Goal: Task Accomplishment & Management: Manage account settings

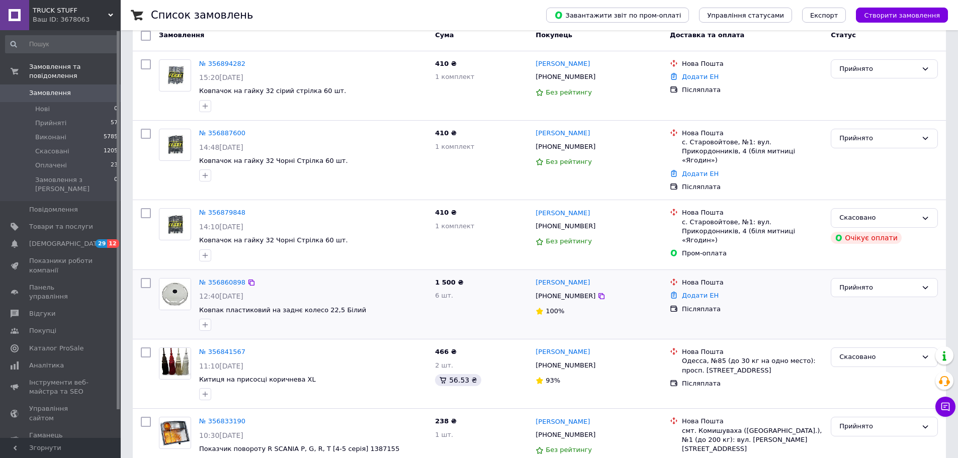
scroll to position [67, 0]
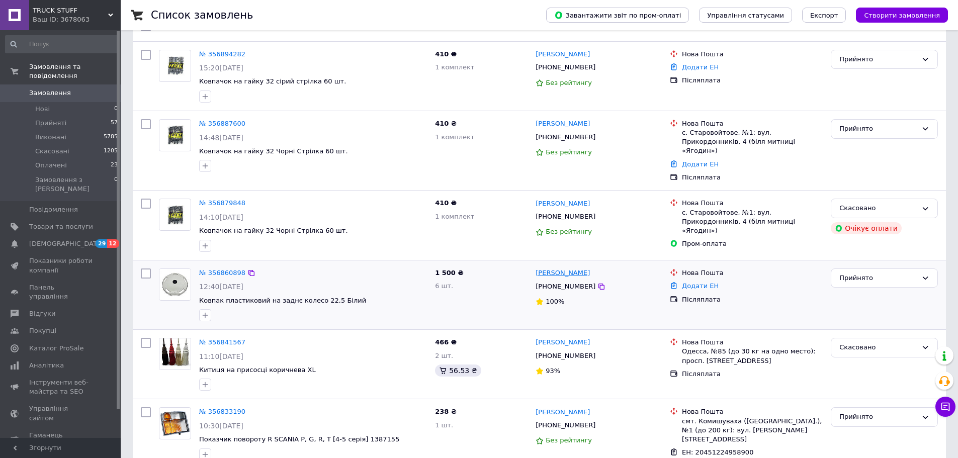
drag, startPoint x: 595, startPoint y: 266, endPoint x: 536, endPoint y: 262, distance: 59.0
click at [536, 267] on div "[PERSON_NAME]" at bounding box center [598, 273] width 128 height 12
copy link "[PERSON_NAME]"
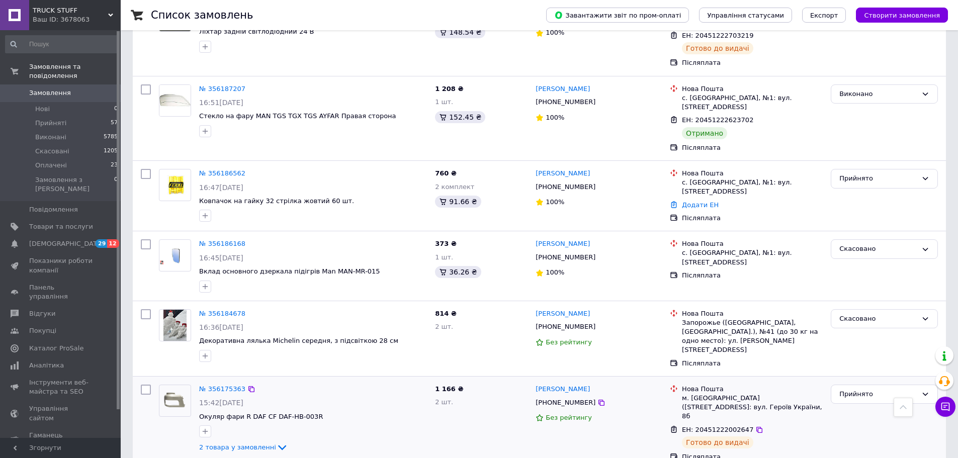
scroll to position [5363, 0]
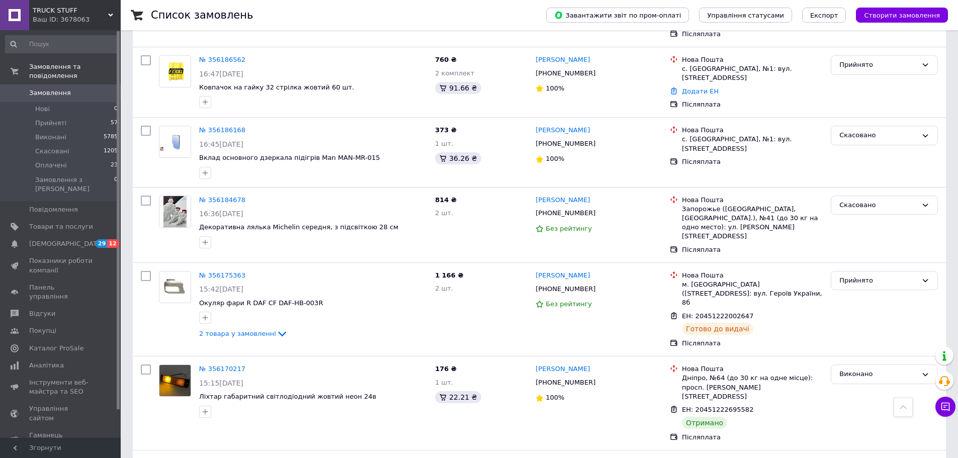
click at [69, 88] on span "Замовлення" at bounding box center [61, 92] width 64 height 9
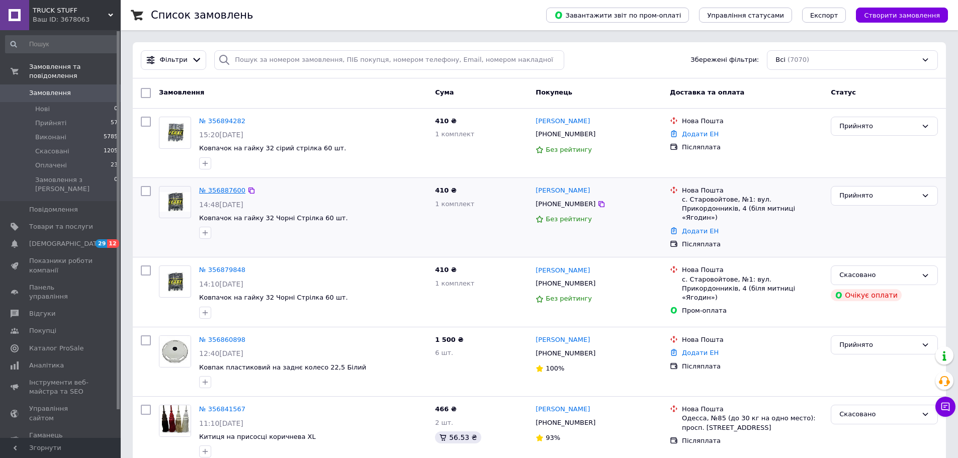
click at [218, 189] on link "№ 356887600" at bounding box center [222, 191] width 46 height 8
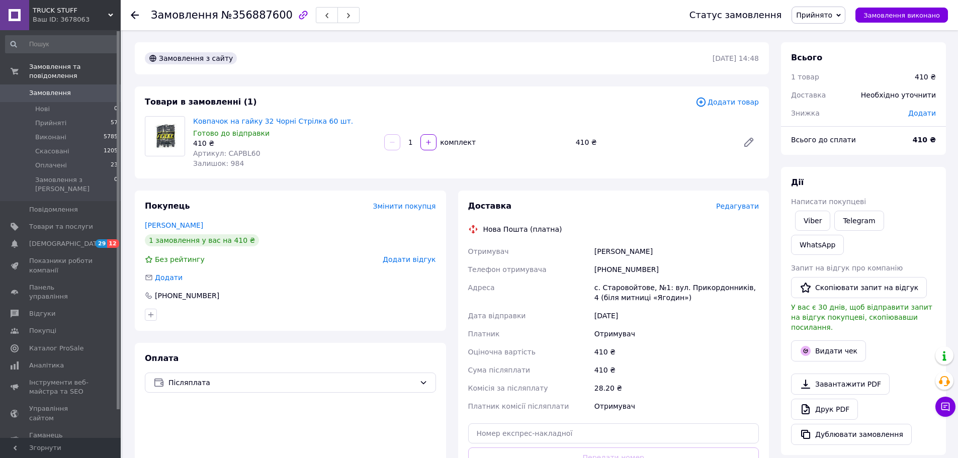
click at [735, 104] on span "Додати товар" at bounding box center [726, 102] width 63 height 11
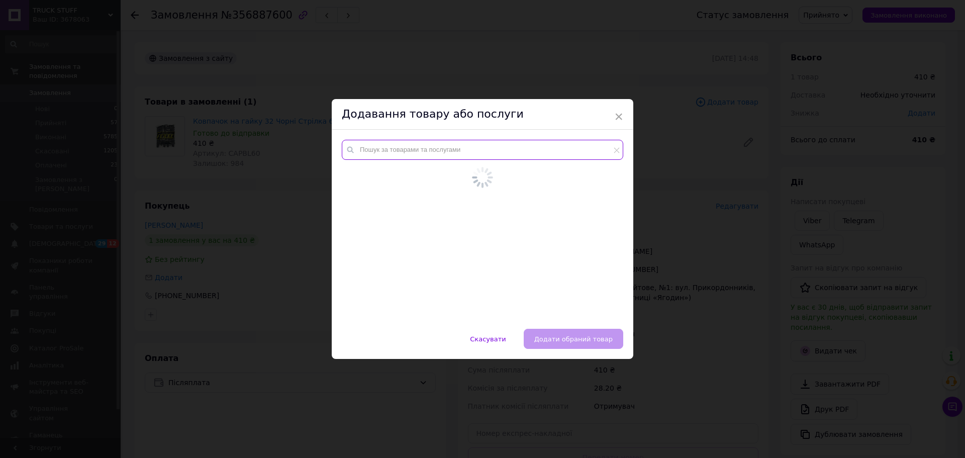
click at [455, 154] on input "text" at bounding box center [483, 150] width 282 height 20
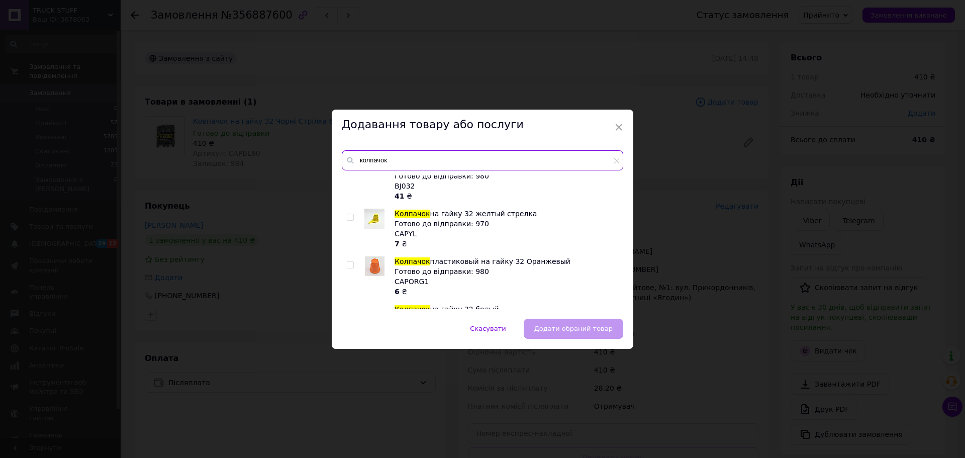
scroll to position [503, 0]
drag, startPoint x: 386, startPoint y: 160, endPoint x: 367, endPoint y: 163, distance: 19.3
click at [367, 163] on input "колпачок чорний" at bounding box center [483, 160] width 282 height 20
drag, startPoint x: 413, startPoint y: 161, endPoint x: 422, endPoint y: 160, distance: 8.7
click at [414, 161] on input "ковпачок чорний" at bounding box center [483, 160] width 282 height 20
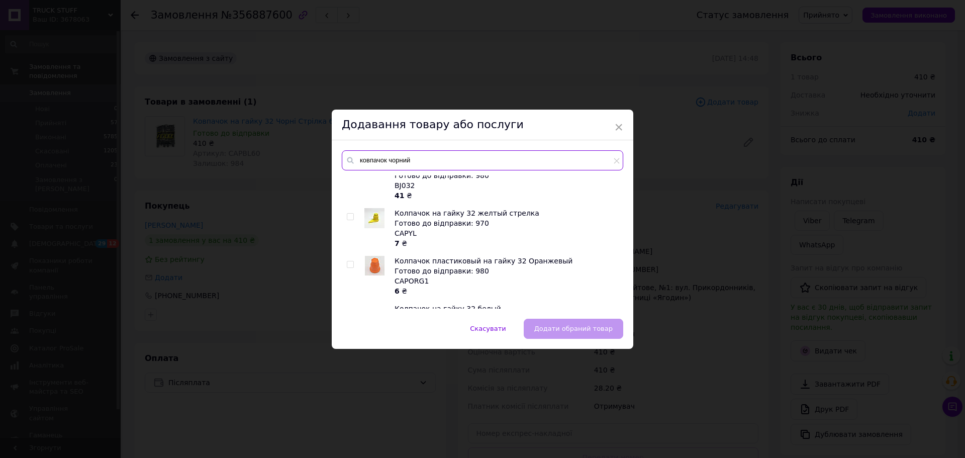
click at [392, 157] on input "ковпачок чорний" at bounding box center [483, 160] width 282 height 20
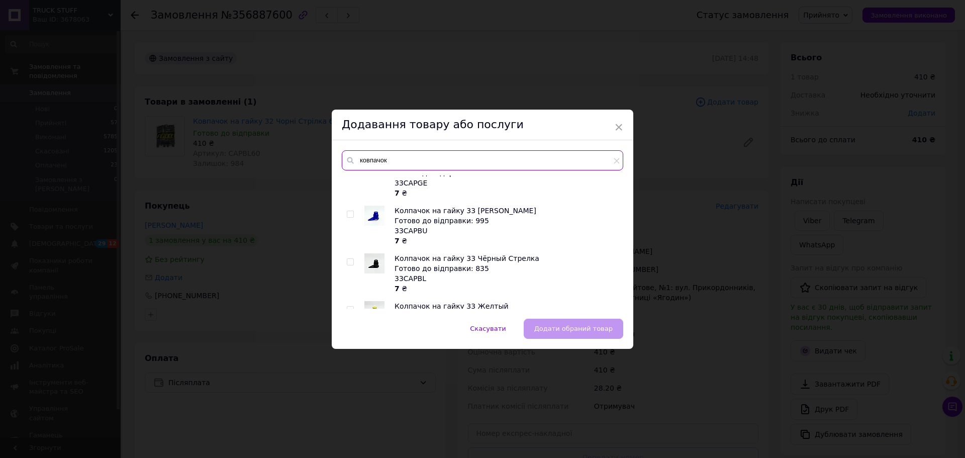
paste input "32CAPBL"
click at [385, 161] on input "ковпачок 32CAPBL" at bounding box center [483, 160] width 282 height 20
paste input "text"
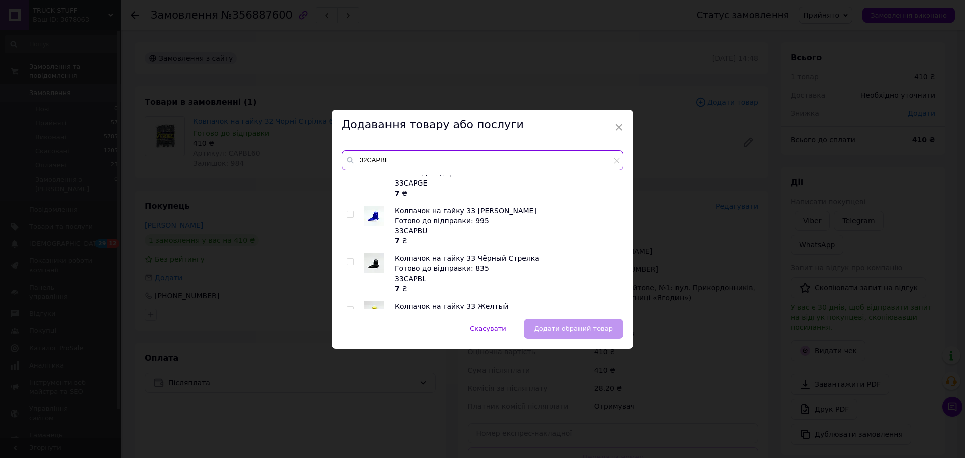
click at [368, 160] on input "32CAPBL" at bounding box center [483, 160] width 282 height 20
click at [395, 153] on input "CAPBL" at bounding box center [483, 160] width 282 height 20
type input "CAPBL"
click at [374, 163] on input "CAPBL" at bounding box center [483, 160] width 282 height 20
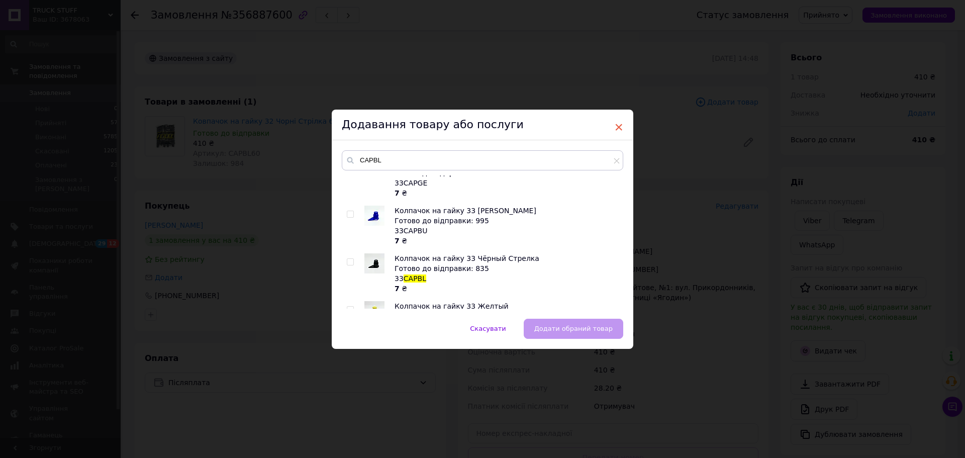
click at [615, 125] on span "×" at bounding box center [618, 127] width 9 height 17
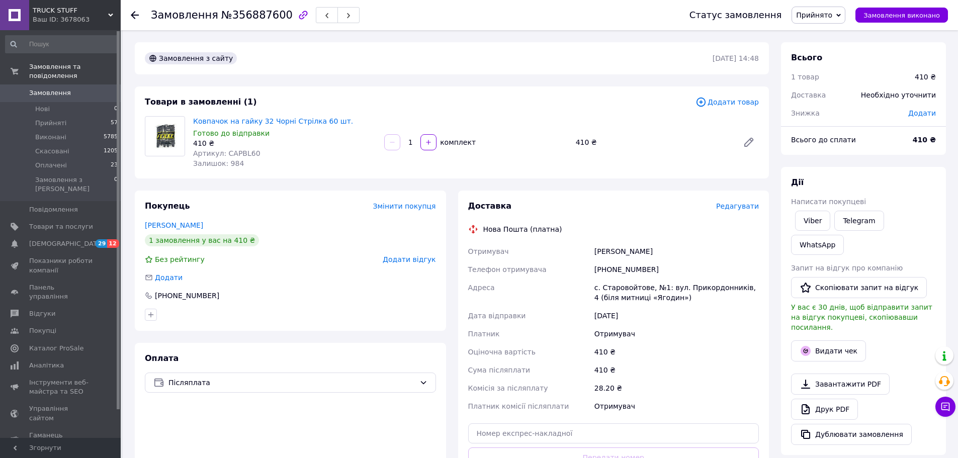
click at [742, 103] on span "Додати товар" at bounding box center [726, 102] width 63 height 11
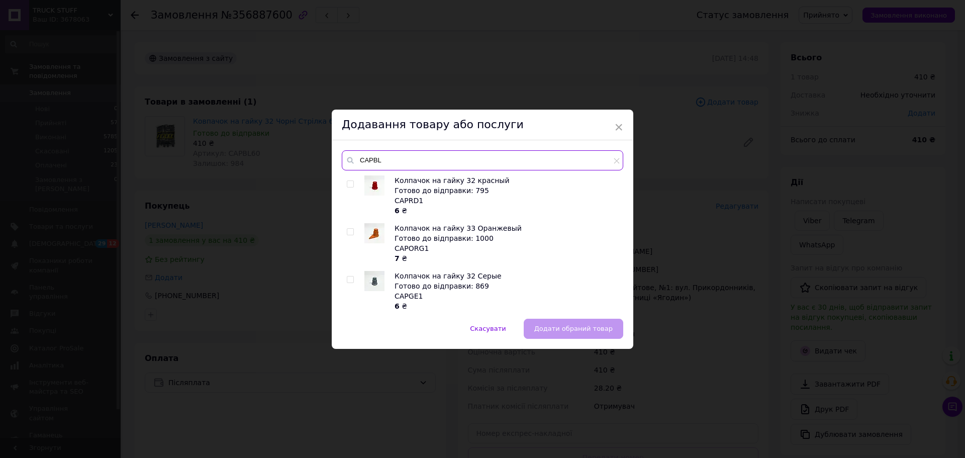
click at [364, 165] on input "CAPBL" at bounding box center [483, 160] width 282 height 20
click at [557, 330] on div "Скасувати   Додати обраний товар" at bounding box center [483, 334] width 302 height 30
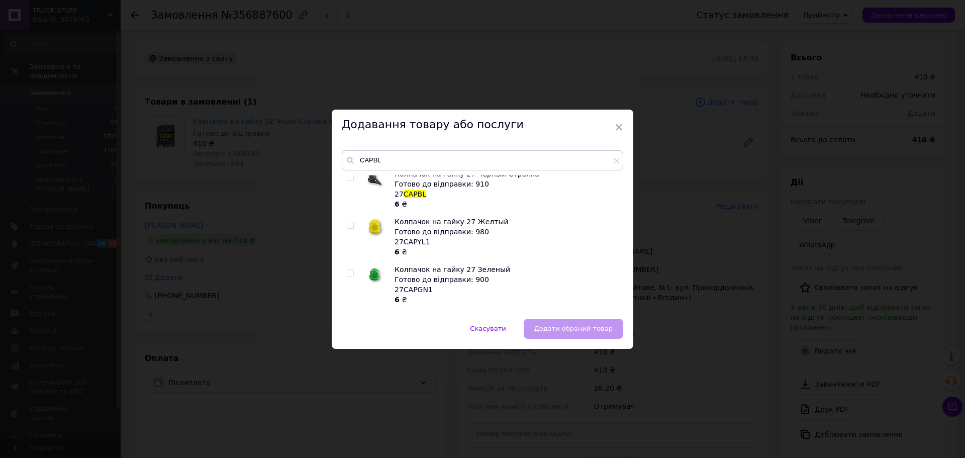
scroll to position [268, 0]
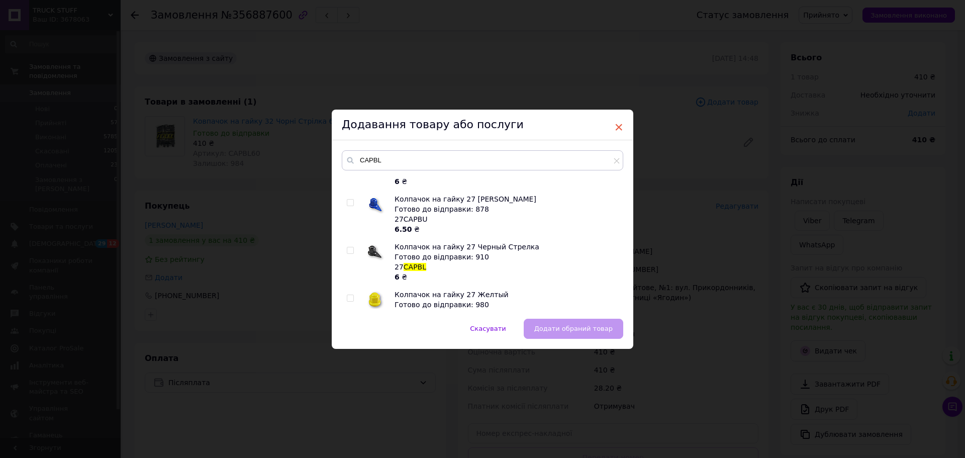
click at [621, 125] on span "×" at bounding box center [618, 127] width 9 height 17
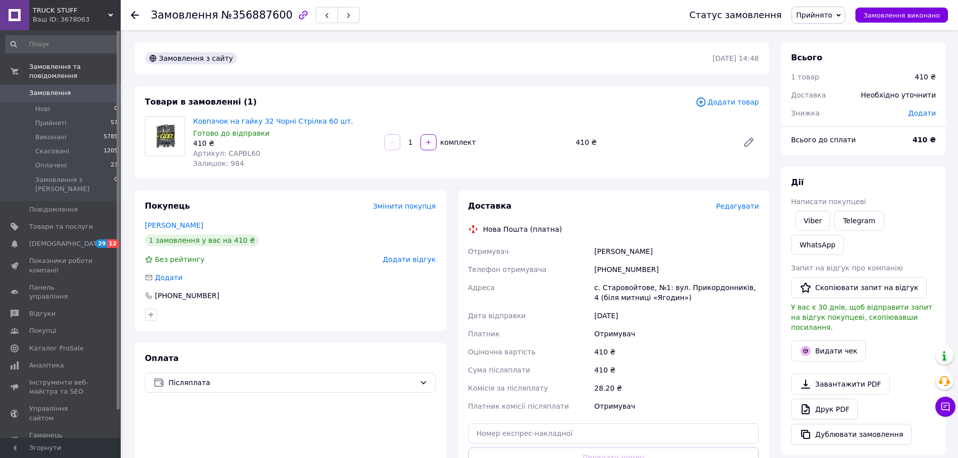
click at [743, 104] on span "Додати товар" at bounding box center [726, 102] width 63 height 11
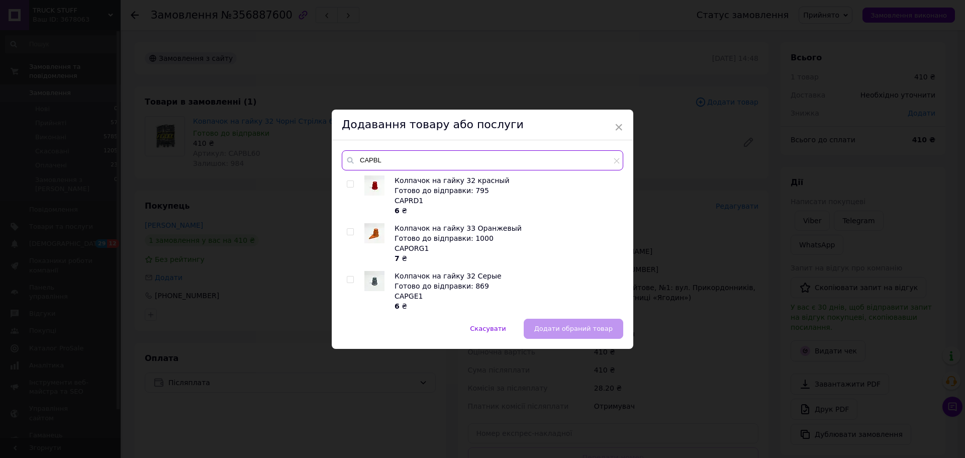
click at [407, 164] on input "CAPBL" at bounding box center [483, 160] width 282 height 20
click at [499, 328] on span "Скасувати" at bounding box center [488, 329] width 36 height 8
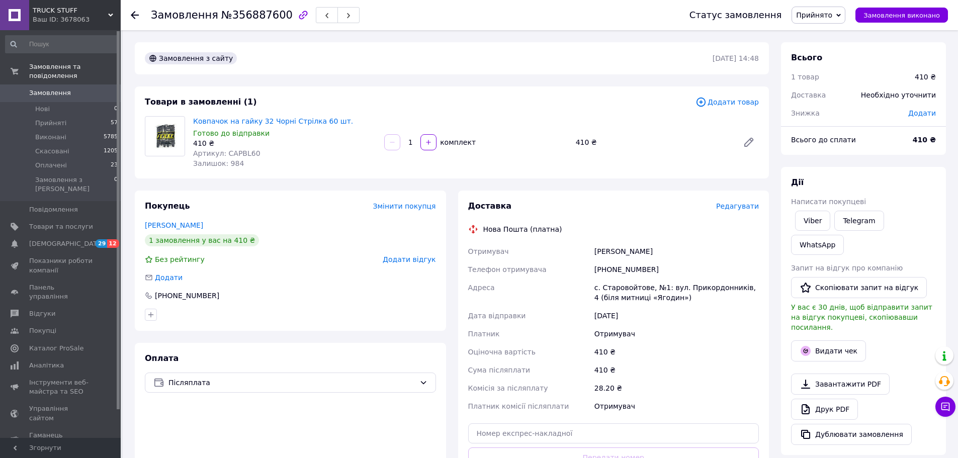
click at [728, 102] on span "Додати товар" at bounding box center [726, 102] width 63 height 11
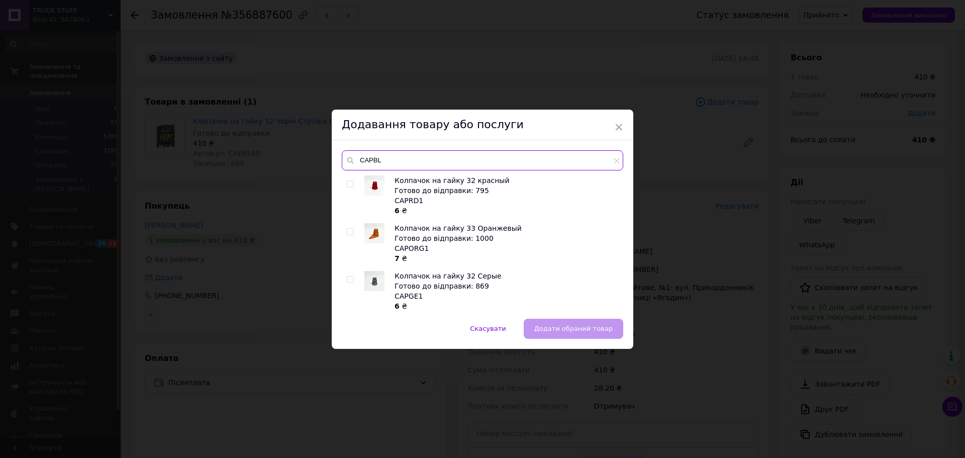
click at [373, 160] on input "CAPBL" at bounding box center [483, 160] width 282 height 20
click at [352, 160] on icon at bounding box center [350, 160] width 10 height 10
click at [349, 162] on icon at bounding box center [350, 160] width 7 height 7
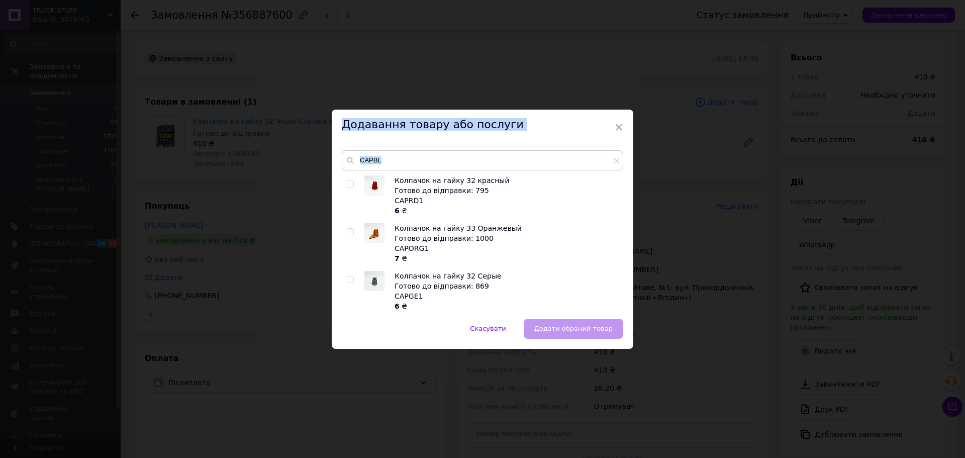
click at [349, 162] on icon at bounding box center [350, 160] width 7 height 7
click at [349, 157] on icon at bounding box center [350, 160] width 7 height 7
click at [389, 164] on input "CAPBL" at bounding box center [483, 160] width 282 height 20
click at [356, 162] on input "CAPBL" at bounding box center [483, 160] width 282 height 20
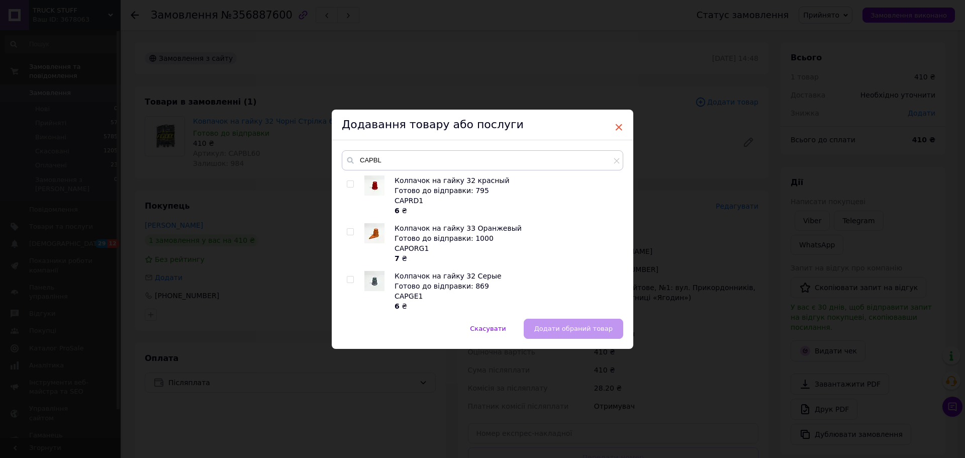
click at [616, 128] on span "×" at bounding box center [618, 127] width 9 height 17
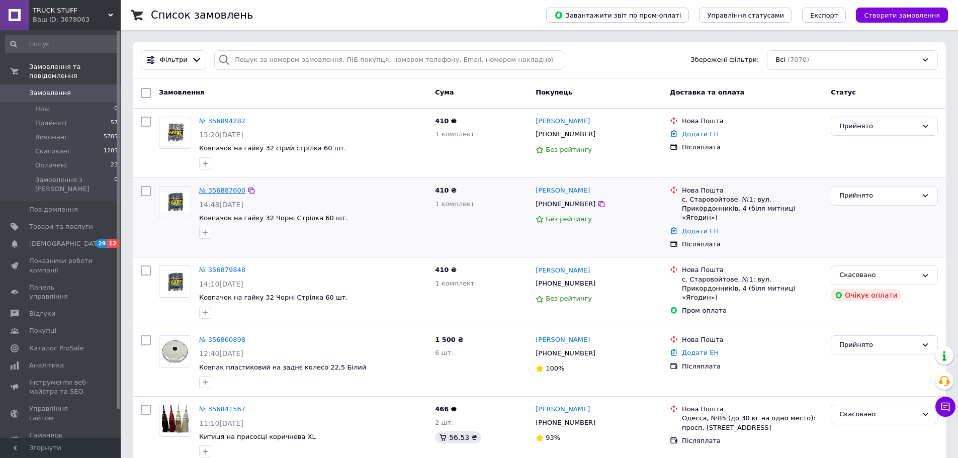
click at [226, 193] on link "№ 356887600" at bounding box center [222, 191] width 46 height 8
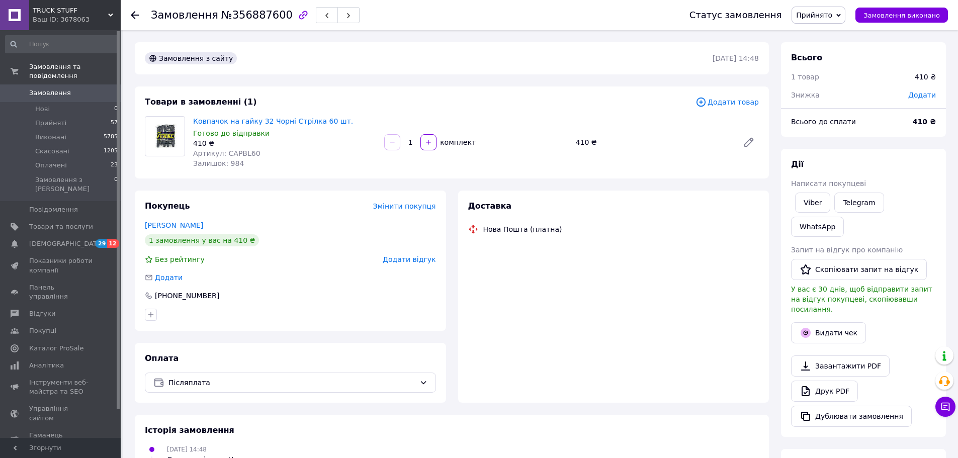
click at [725, 105] on span "Додати товар" at bounding box center [726, 102] width 63 height 11
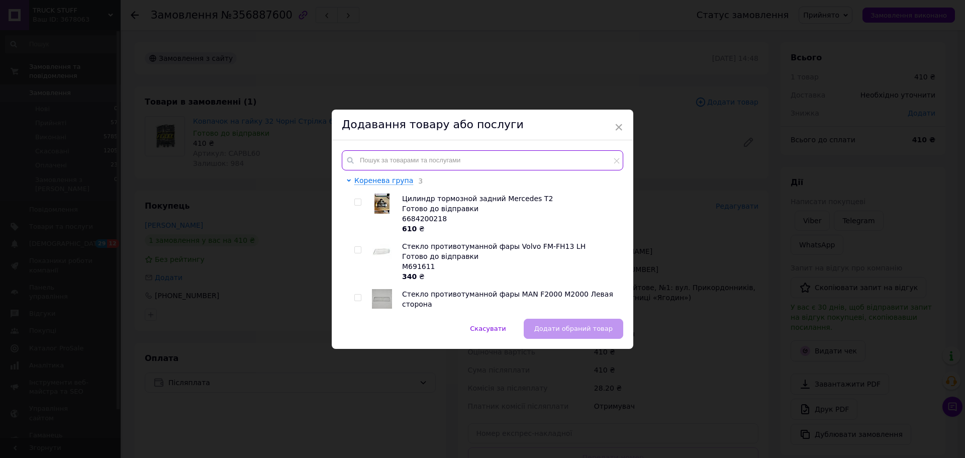
click at [385, 162] on input "text" at bounding box center [483, 160] width 282 height 20
paste input "CAPBL"
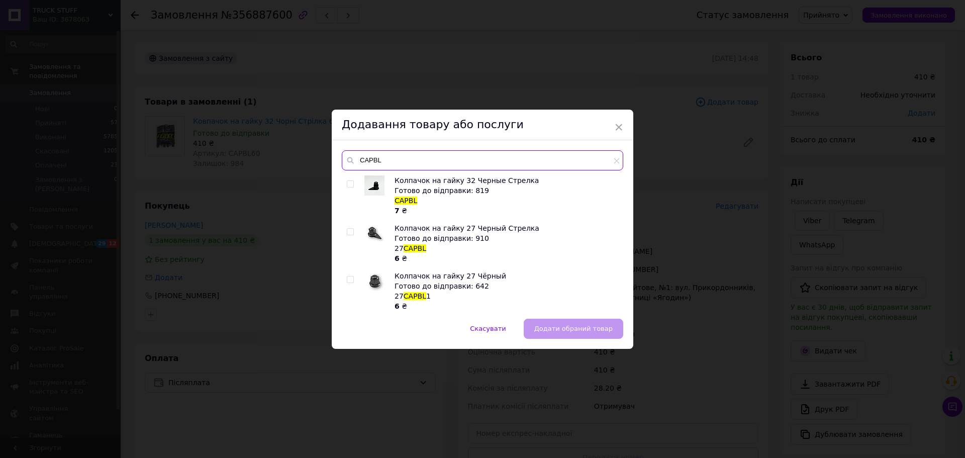
type input "CAPBL"
click at [352, 187] on span at bounding box center [350, 183] width 7 height 7
click at [352, 187] on input "checkbox" at bounding box center [350, 184] width 7 height 7
checkbox input "true"
click at [592, 326] on span "Додати обраний товар" at bounding box center [573, 329] width 78 height 8
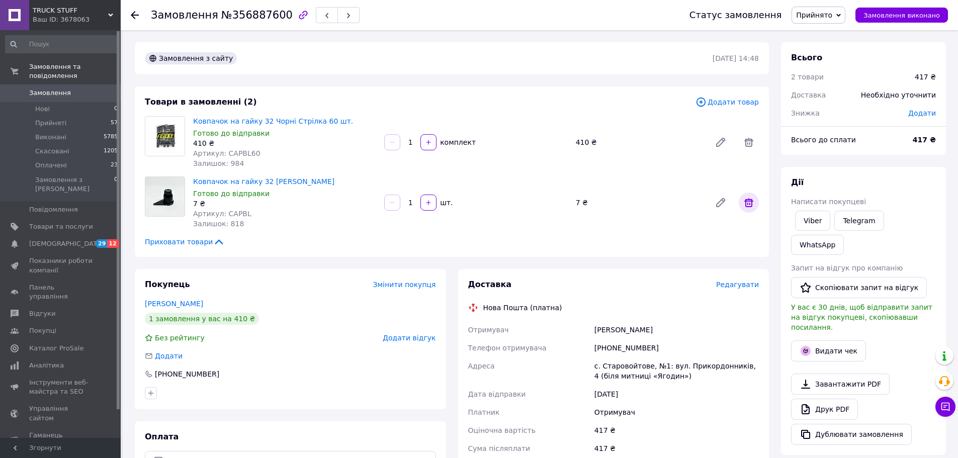
click at [750, 204] on icon at bounding box center [748, 202] width 9 height 9
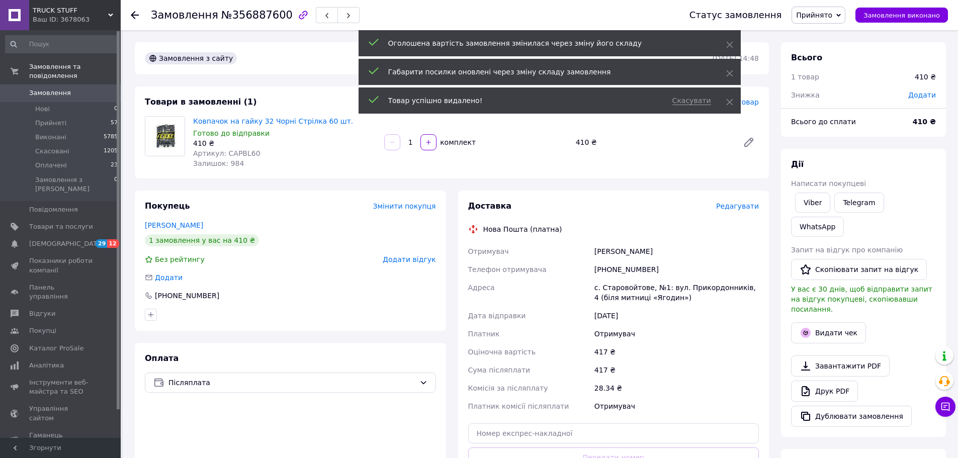
click at [759, 101] on div "Товари в замовленні (1) Додати товар Ковпачок на гайку 32 Чорні Стрілка 60 шт. …" at bounding box center [452, 132] width 634 height 92
click at [757, 101] on span "Додати товар" at bounding box center [726, 102] width 63 height 11
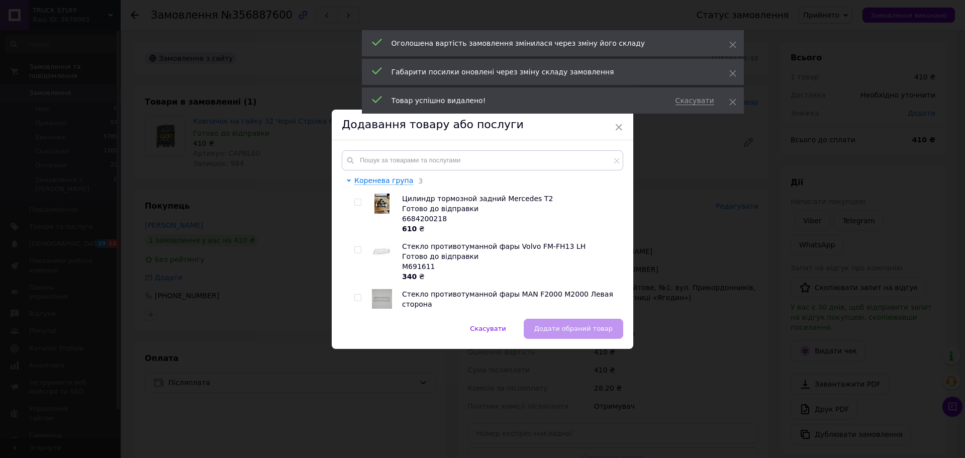
click at [415, 147] on div "Коренева група 3 Цилиндр тормозной задний Mercedes T2 Готово до відправки 66842…" at bounding box center [483, 229] width 302 height 178
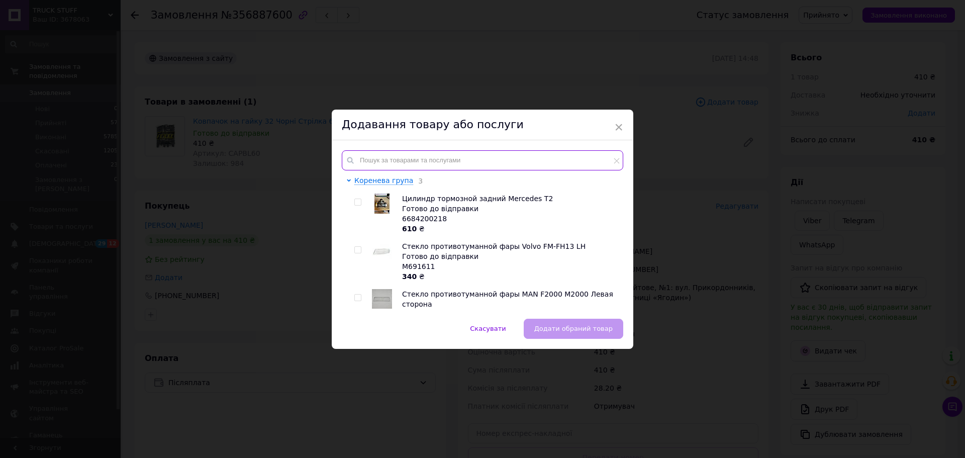
click at [395, 159] on input "text" at bounding box center [483, 160] width 282 height 20
paste input "CAPBL"
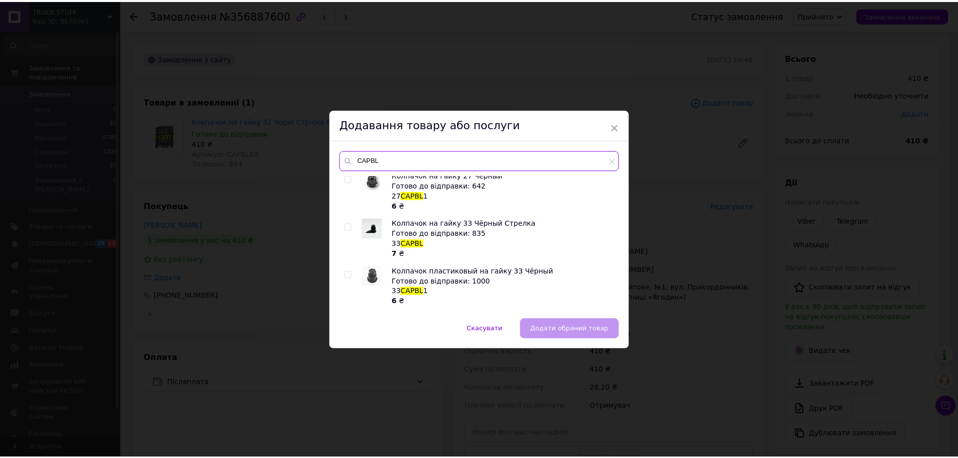
scroll to position [134, 0]
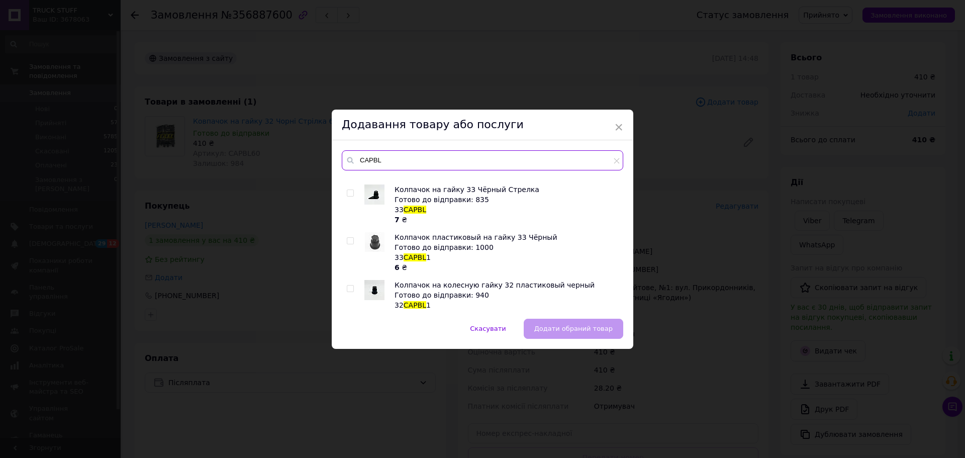
type input "CAPBL"
drag, startPoint x: 346, startPoint y: 287, endPoint x: 366, endPoint y: 294, distance: 20.4
click at [347, 287] on input "checkbox" at bounding box center [350, 289] width 7 height 7
checkbox input "true"
click at [574, 331] on span "Додати обраний товар" at bounding box center [573, 329] width 78 height 8
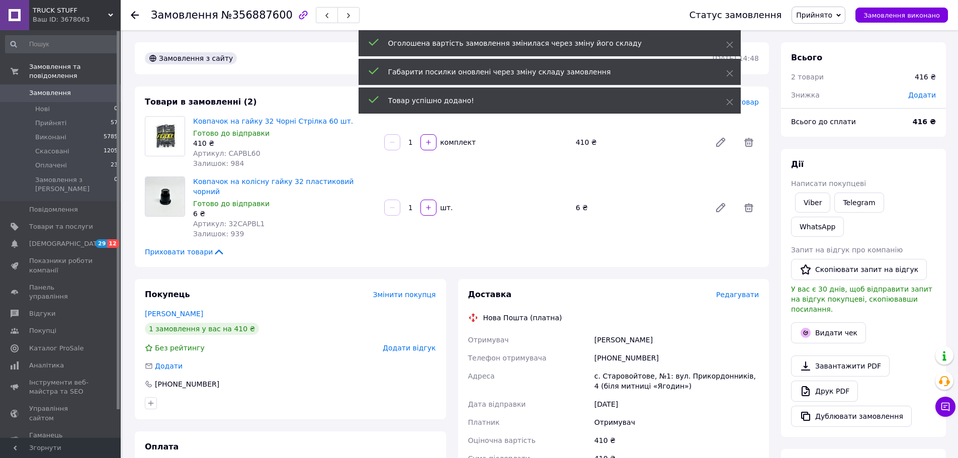
click at [410, 204] on input "1" at bounding box center [410, 208] width 16 height 8
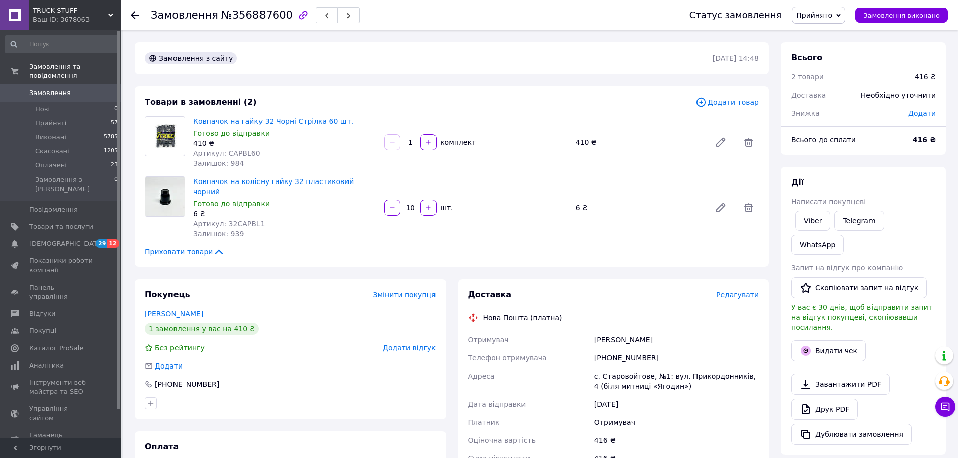
type input "10"
click at [536, 221] on div "Ковпачок на колісну гайку 32 пластиковий чорний Готово до відправки 6 ₴ Артикул…" at bounding box center [476, 207] width 574 height 66
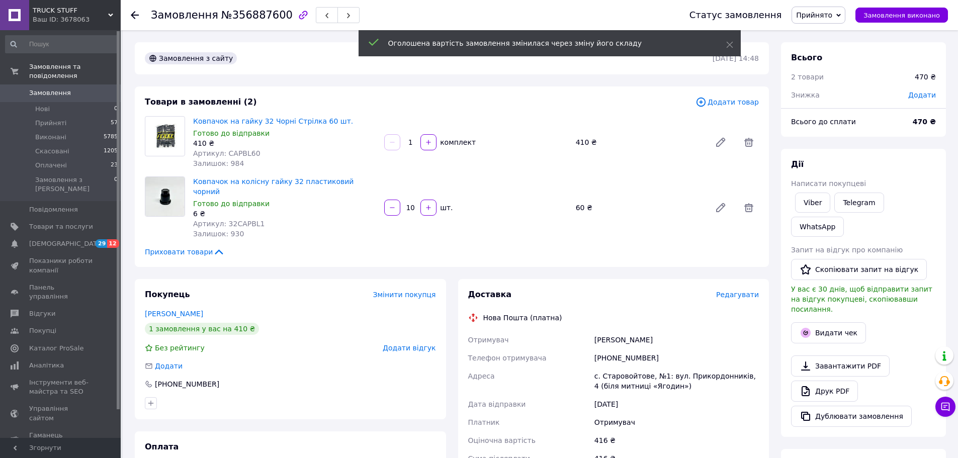
click at [50, 88] on span "Замовлення" at bounding box center [50, 92] width 42 height 9
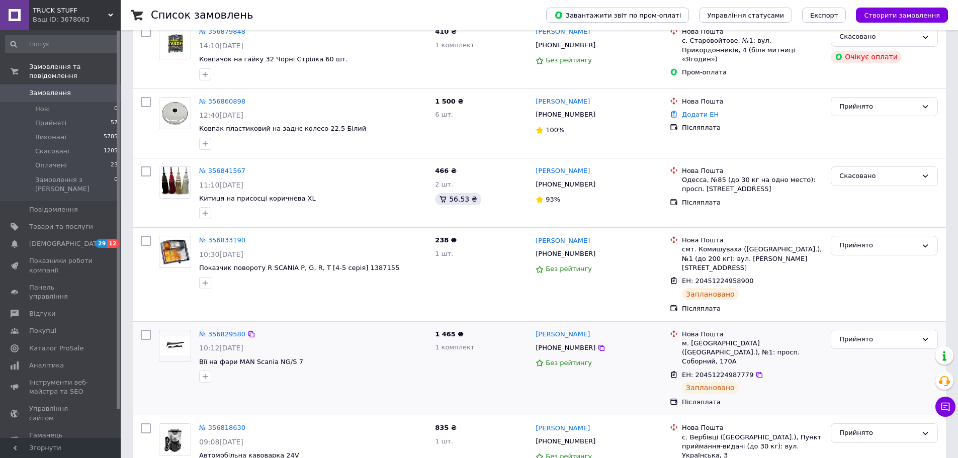
scroll to position [335, 0]
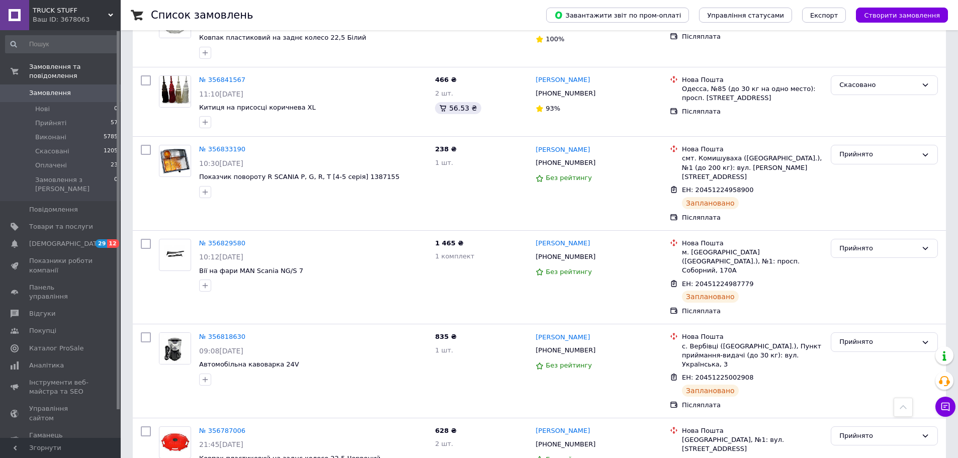
click at [66, 88] on span "Замовлення" at bounding box center [61, 92] width 64 height 9
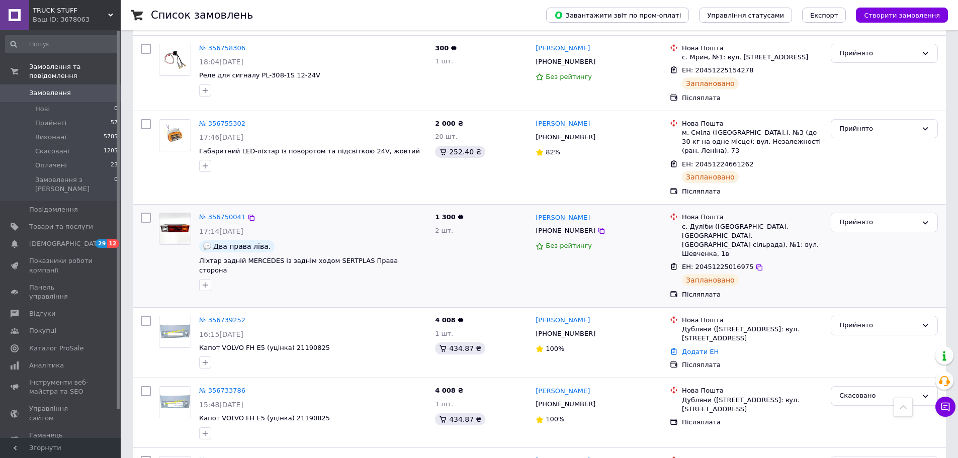
scroll to position [1106, 0]
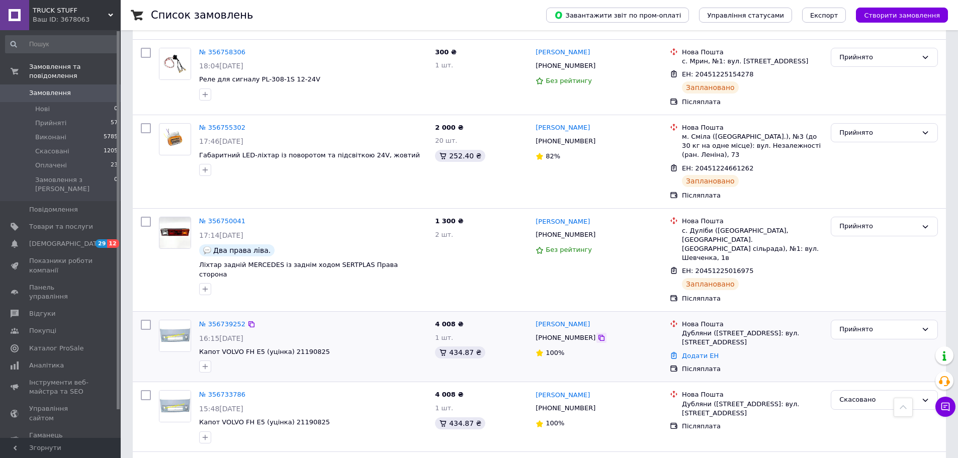
click at [597, 334] on icon at bounding box center [601, 338] width 8 height 8
drag, startPoint x: 584, startPoint y: 274, endPoint x: 556, endPoint y: 274, distance: 28.2
click at [556, 332] on div "[PHONE_NUMBER]" at bounding box center [598, 337] width 128 height 11
click at [574, 316] on div "[PERSON_NAME] [PHONE_NUMBER] 100%" at bounding box center [598, 347] width 134 height 62
drag, startPoint x: 583, startPoint y: 276, endPoint x: 559, endPoint y: 277, distance: 24.2
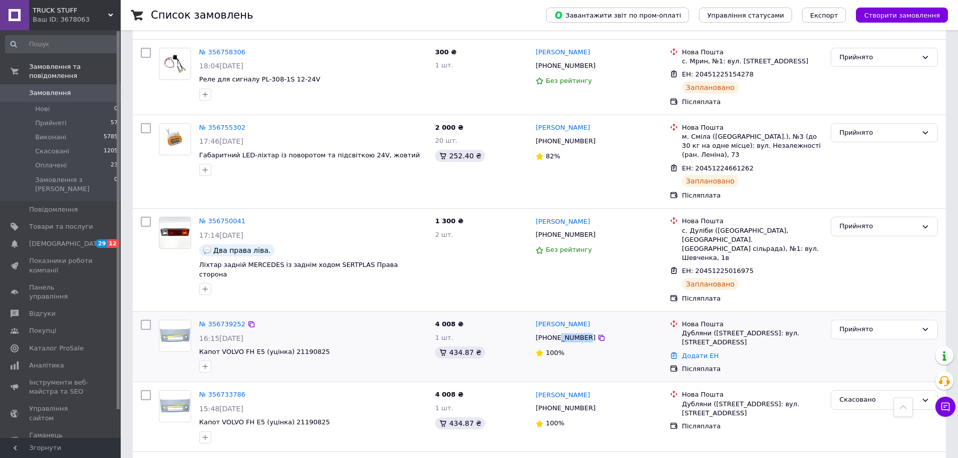
click at [559, 331] on div "[PHONE_NUMBER]" at bounding box center [565, 337] width 64 height 13
copy div "5071038"
drag, startPoint x: 583, startPoint y: 260, endPoint x: 535, endPoint y: 260, distance: 47.3
click at [535, 319] on div "[PERSON_NAME]" at bounding box center [598, 325] width 128 height 12
copy link "[PERSON_NAME]"
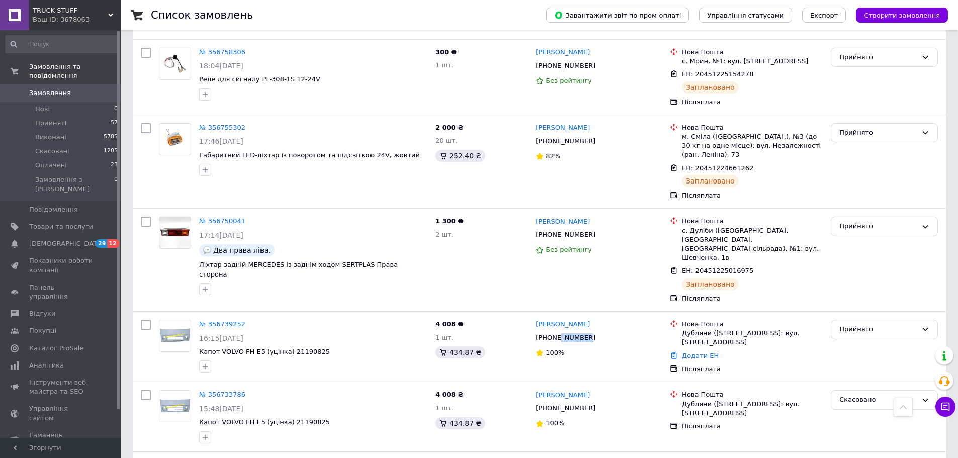
click at [59, 88] on span "Замовлення" at bounding box center [50, 92] width 42 height 9
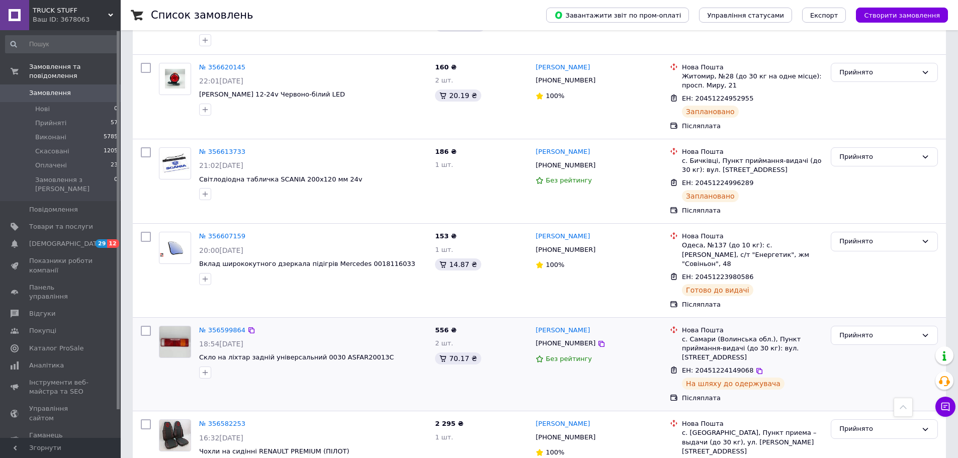
scroll to position [2782, 0]
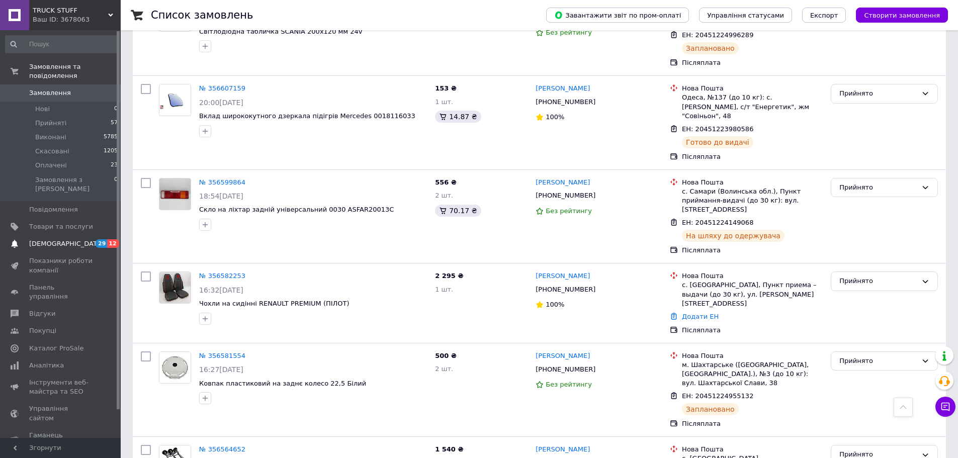
click at [55, 239] on span "[DEMOGRAPHIC_DATA]" at bounding box center [66, 243] width 74 height 9
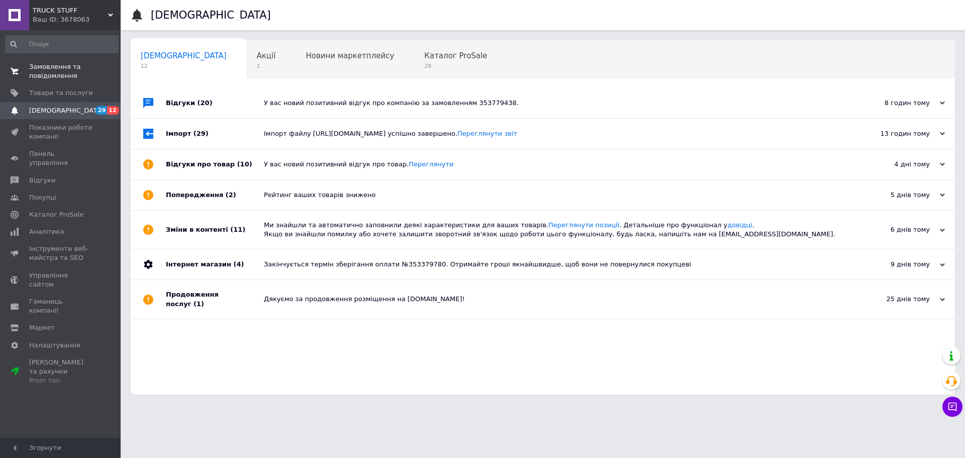
click at [53, 74] on span "Замовлення та повідомлення" at bounding box center [61, 71] width 64 height 18
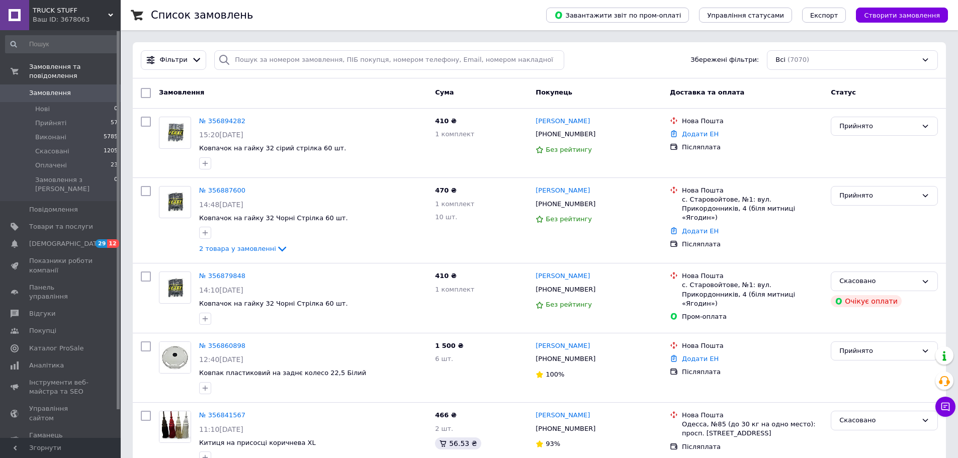
click at [56, 88] on span "Замовлення" at bounding box center [50, 92] width 42 height 9
click at [48, 239] on span "[DEMOGRAPHIC_DATA]" at bounding box center [66, 243] width 74 height 9
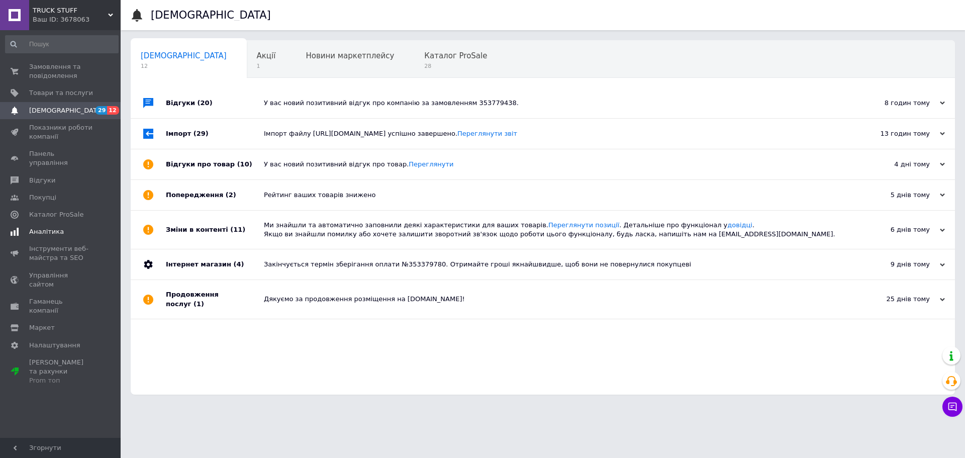
click at [48, 227] on span "Аналітика" at bounding box center [46, 231] width 35 height 9
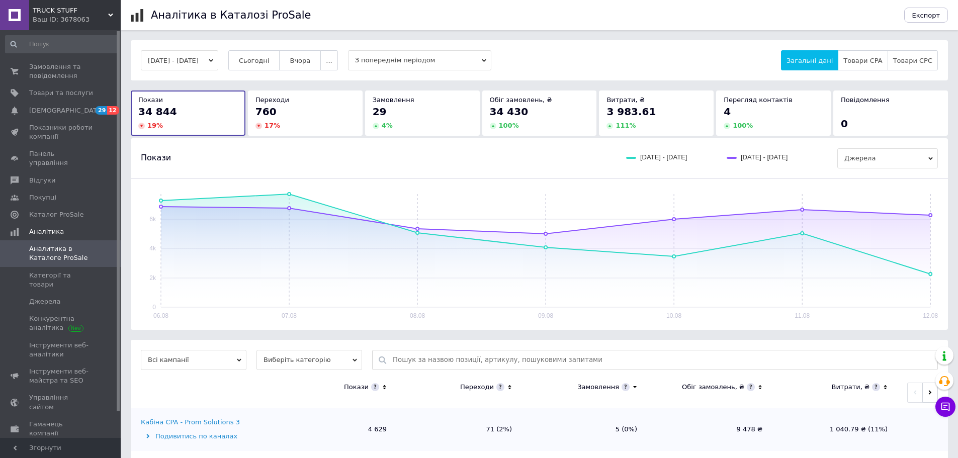
click at [218, 58] on button "[DATE] - [DATE]" at bounding box center [179, 60] width 77 height 20
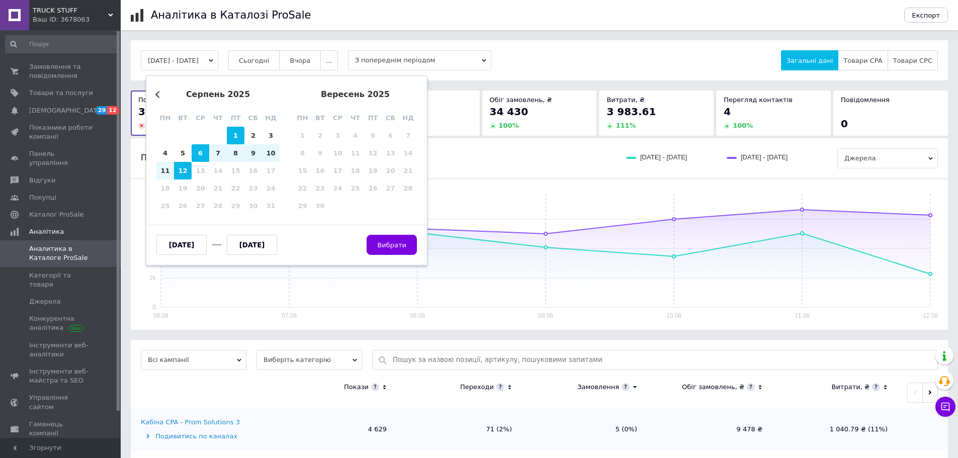
click at [235, 136] on div "1" at bounding box center [236, 136] width 18 height 18
type input "[DATE]"
click at [192, 169] on div "13" at bounding box center [201, 171] width 18 height 18
click at [191, 169] on div "12" at bounding box center [183, 171] width 18 height 18
type input "[DATE]"
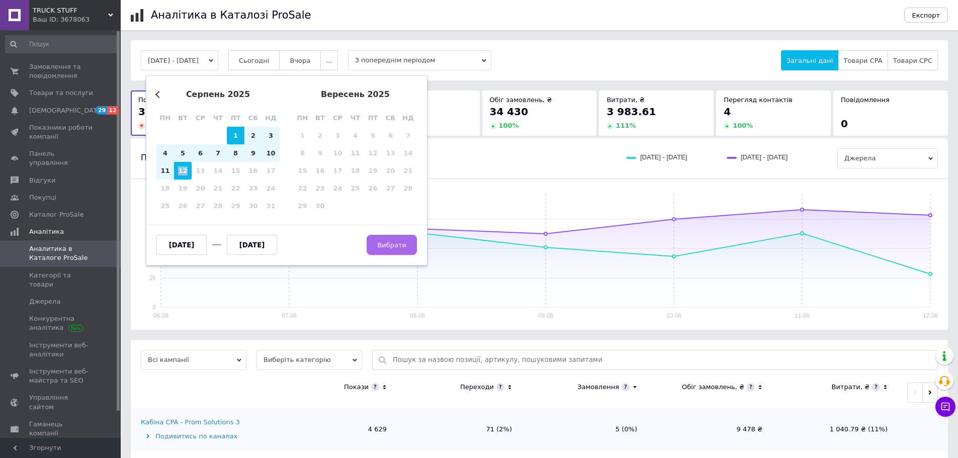
click at [391, 243] on span "Вибрати" at bounding box center [391, 245] width 29 height 8
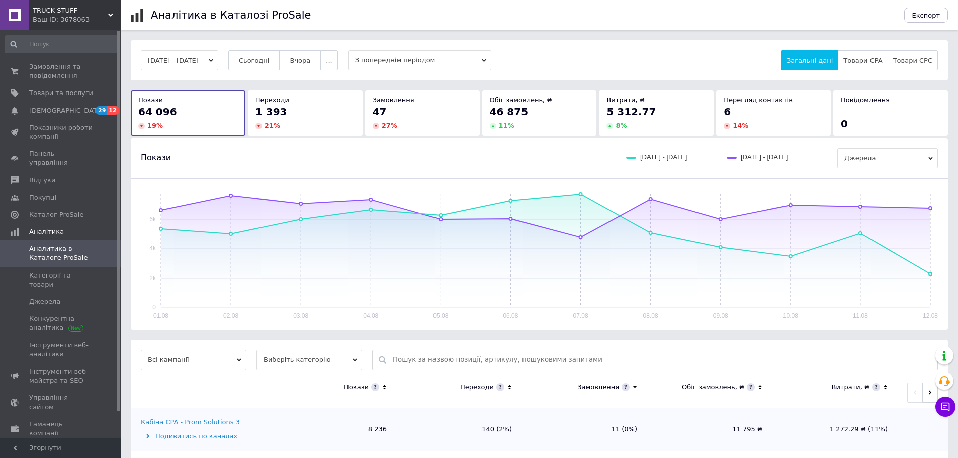
click at [21, 7] on link at bounding box center [14, 15] width 29 height 30
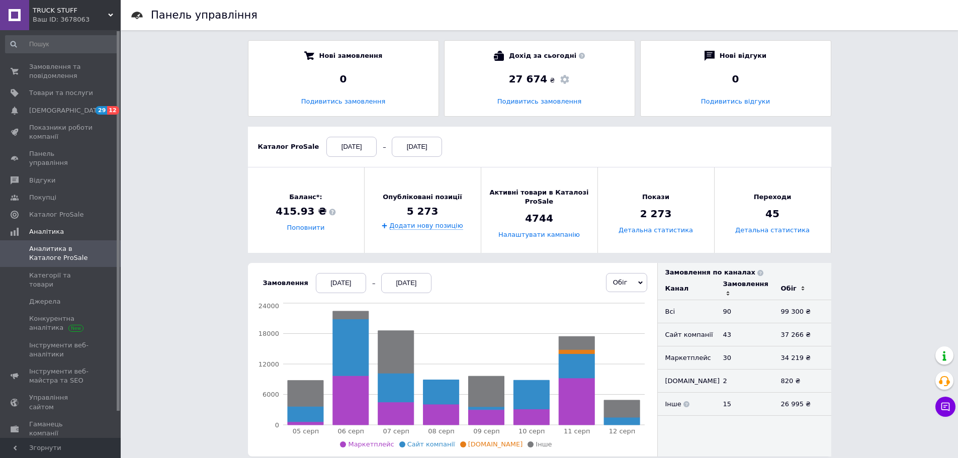
click at [344, 283] on div "[DATE]" at bounding box center [341, 283] width 50 height 20
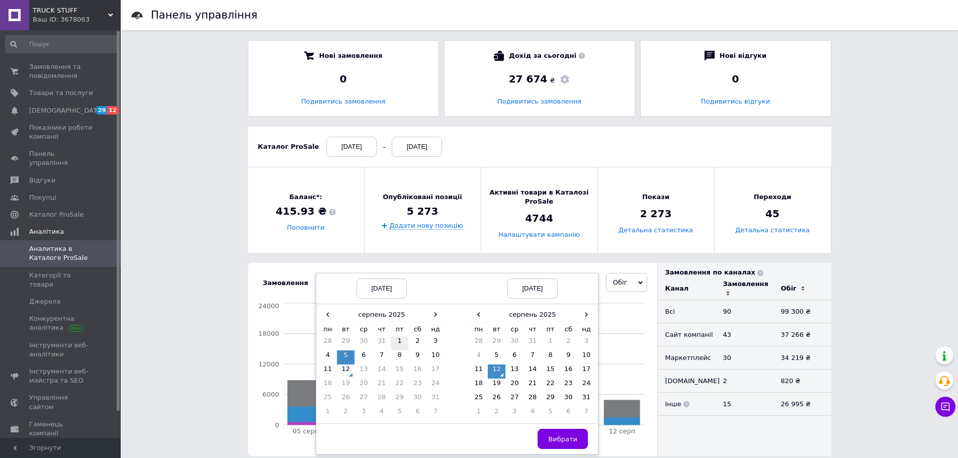
click at [396, 343] on td "1" at bounding box center [400, 343] width 18 height 14
click at [550, 440] on span "Вибрати" at bounding box center [562, 439] width 29 height 8
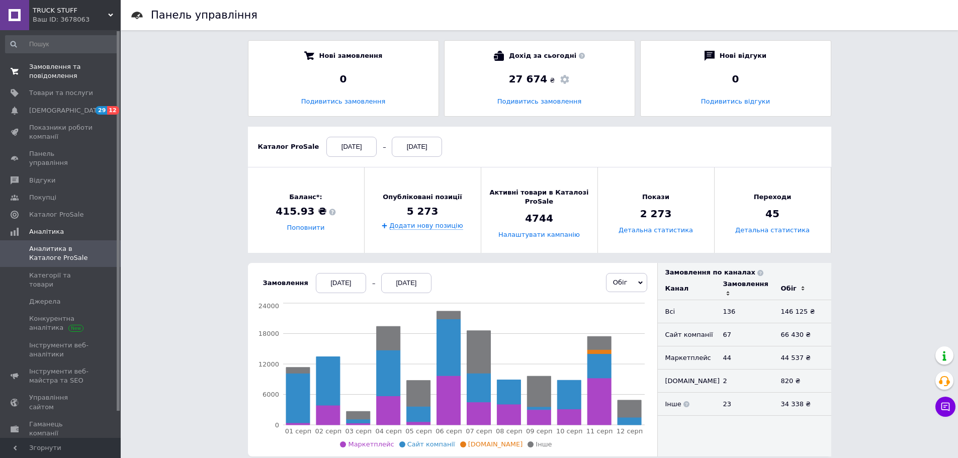
click at [53, 73] on span "Замовлення та повідомлення" at bounding box center [61, 71] width 64 height 18
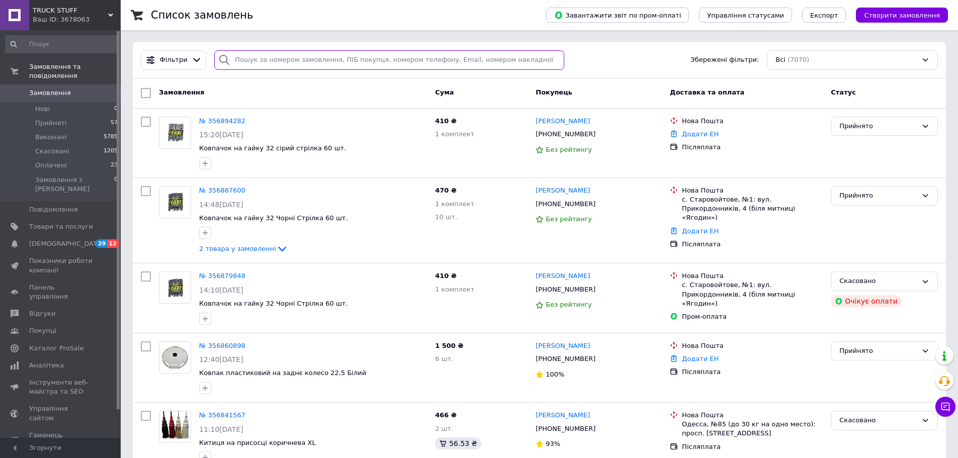
click at [293, 63] on input "search" at bounding box center [389, 60] width 350 height 20
click at [598, 358] on icon at bounding box center [601, 359] width 6 height 6
drag, startPoint x: 608, startPoint y: 344, endPoint x: 536, endPoint y: 343, distance: 71.9
click at [536, 343] on div "[PERSON_NAME]" at bounding box center [598, 346] width 128 height 12
copy link "[PERSON_NAME]"
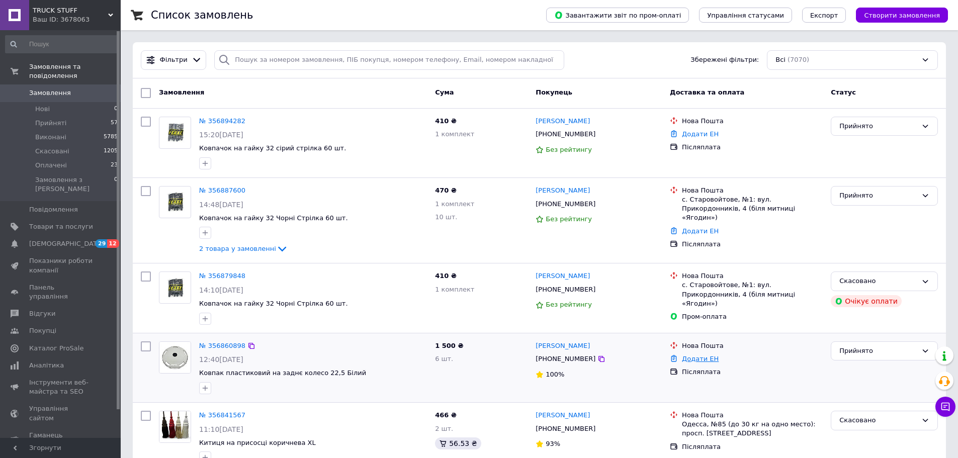
click at [699, 358] on link "Додати ЕН" at bounding box center [700, 359] width 37 height 8
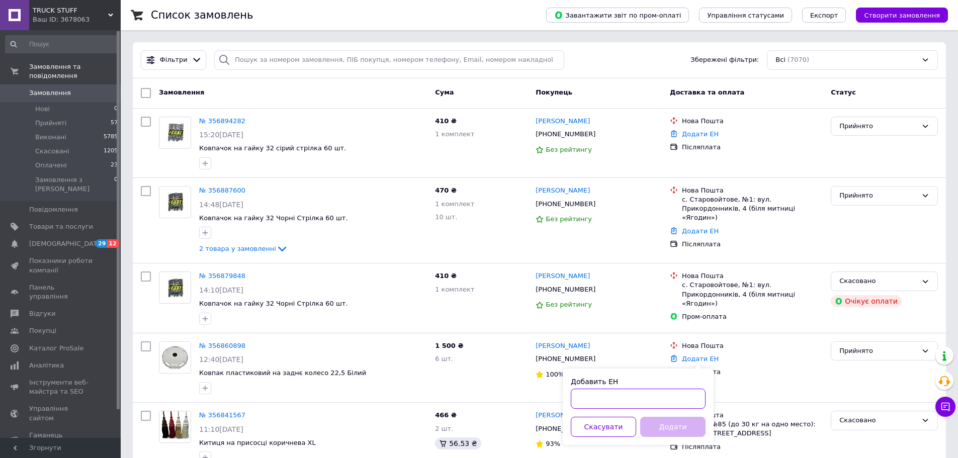
click at [591, 399] on input "Добавить ЕН" at bounding box center [638, 399] width 135 height 20
paste input "20451225213622"
type input "20451225213622"
click at [663, 421] on button "Додати" at bounding box center [672, 427] width 65 height 20
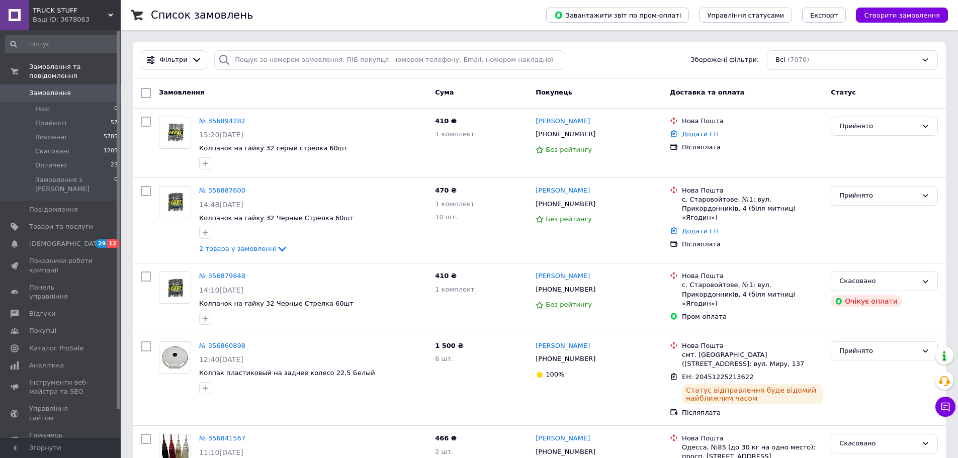
click at [49, 88] on span "Замовлення" at bounding box center [50, 92] width 42 height 9
